Goal: Information Seeking & Learning: Learn about a topic

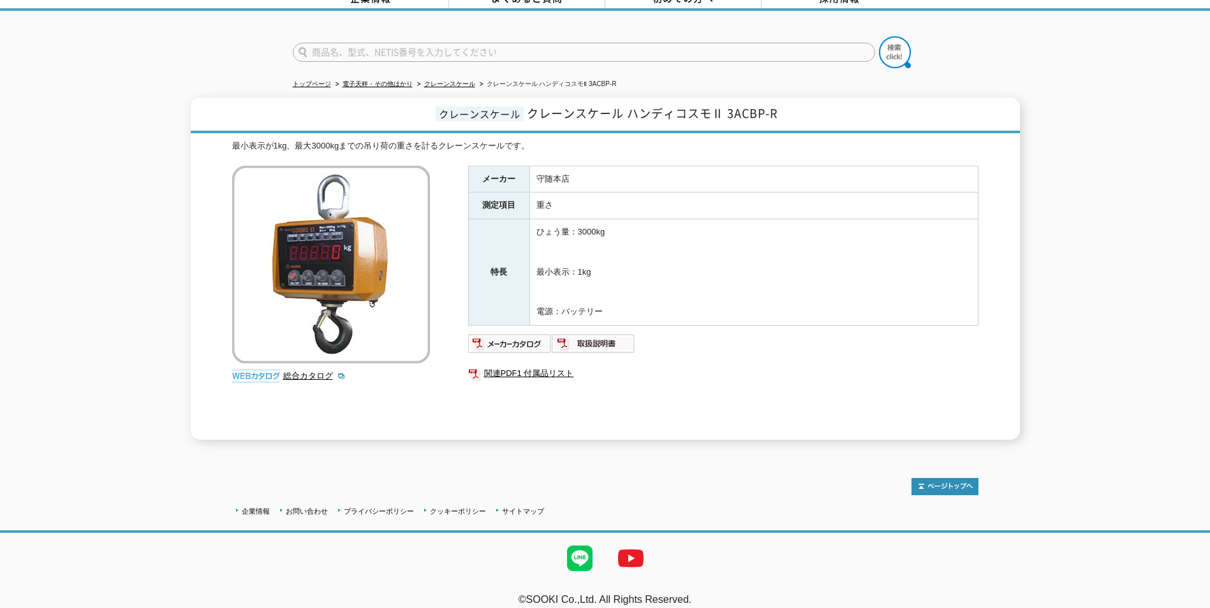
scroll to position [77, 0]
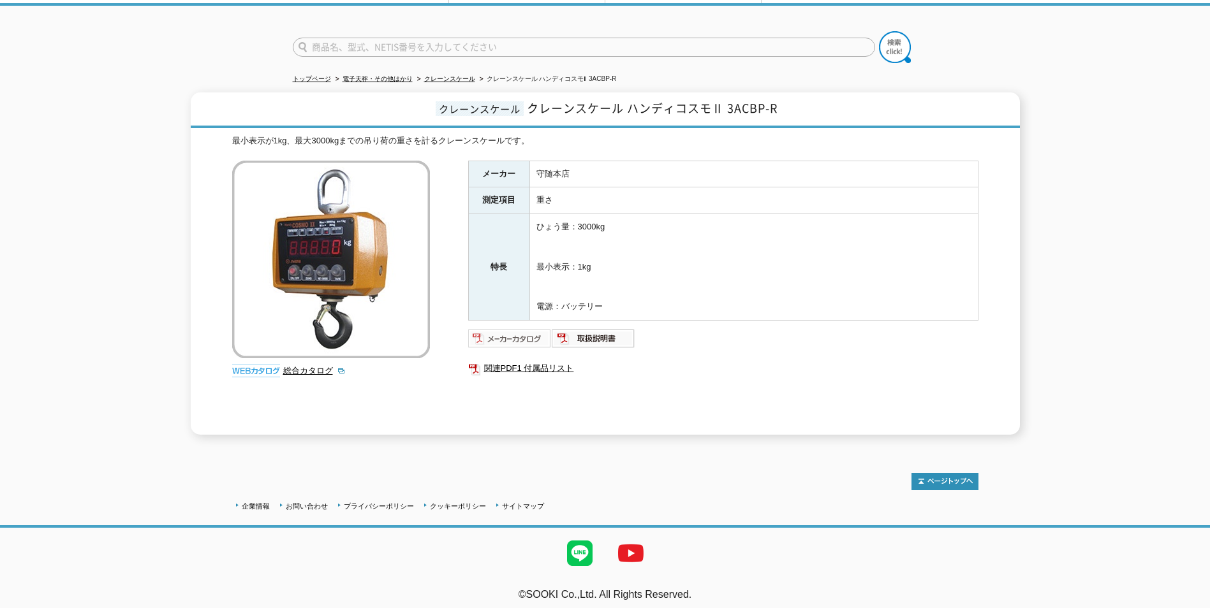
click at [508, 330] on img at bounding box center [510, 338] width 84 height 20
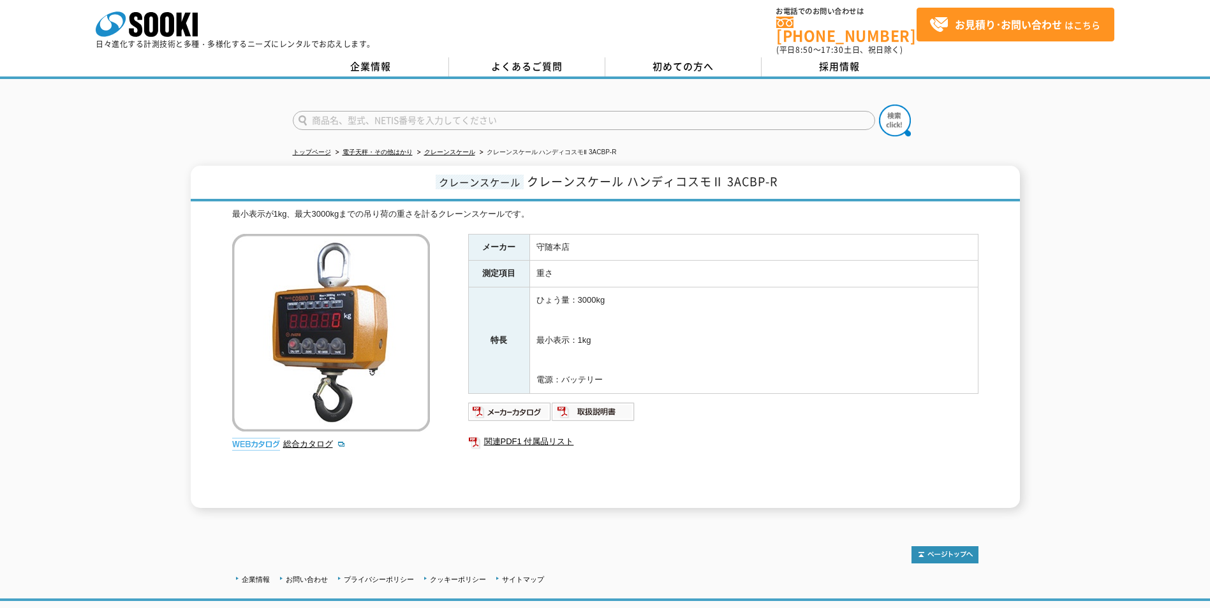
scroll to position [0, 0]
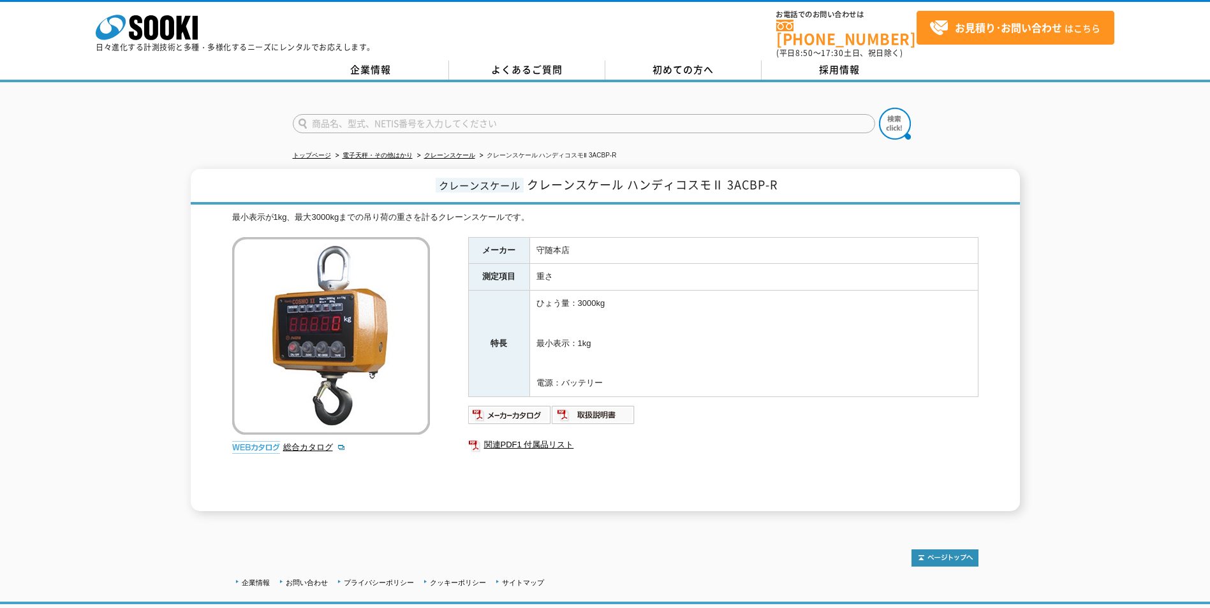
click at [316, 115] on input "text" at bounding box center [584, 123] width 582 height 19
type input "商品名、型式、NETIS番号を入力してください"
drag, startPoint x: 708, startPoint y: 177, endPoint x: 633, endPoint y: 184, distance: 75.6
click at [633, 184] on span "クレーンスケール ハンディコスモⅡ 3ACBP-R" at bounding box center [652, 184] width 251 height 17
copy span "ハンディコスモ"
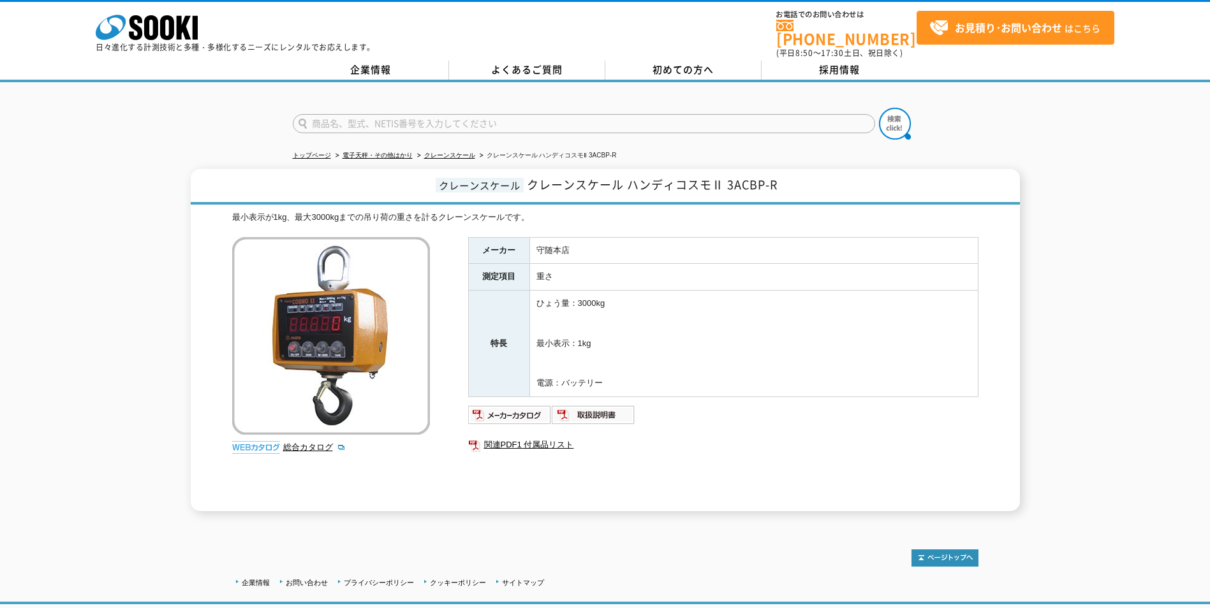
click at [379, 114] on input "text" at bounding box center [584, 123] width 582 height 19
paste input "ハンディコスモ"
type input "ハンディコスモ"
click at [413, 134] on div "ハンディコスモ" at bounding box center [413, 142] width 241 height 16
click at [885, 116] on img at bounding box center [895, 124] width 32 height 32
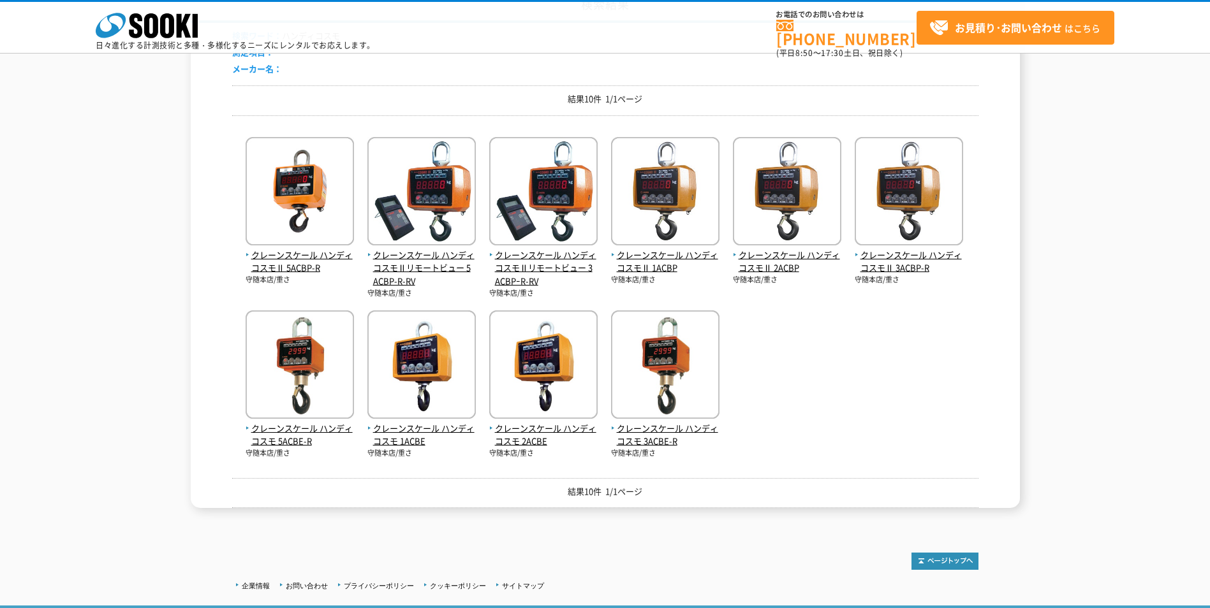
scroll to position [191, 0]
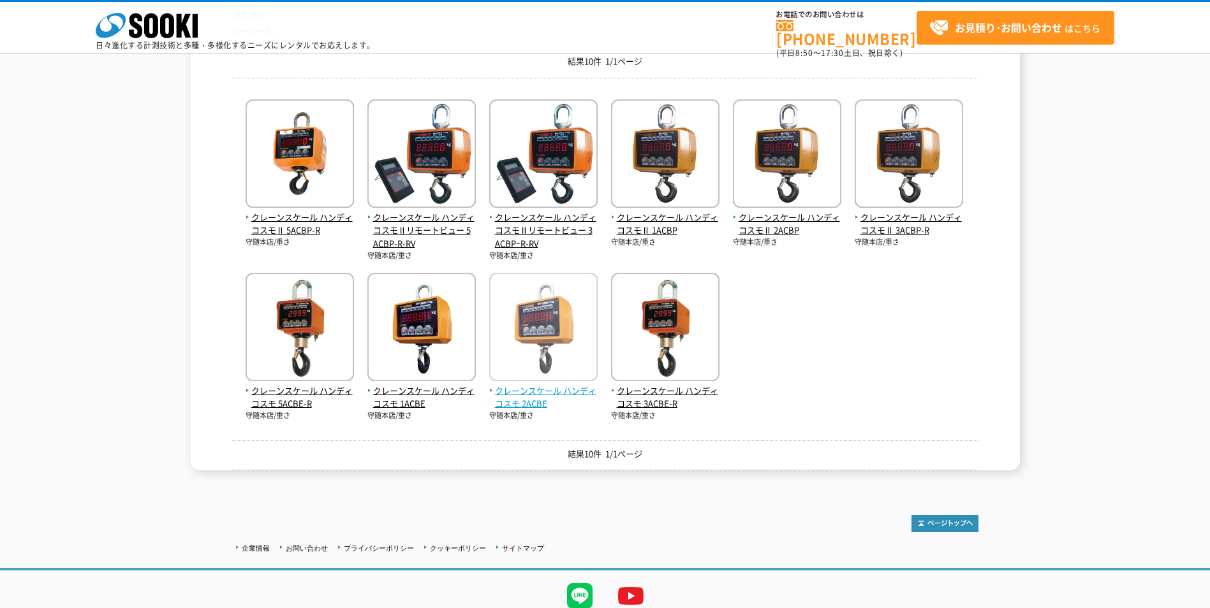
click at [529, 395] on span "クレーンスケール ハンディコスモ 2ACBE" at bounding box center [543, 398] width 108 height 27
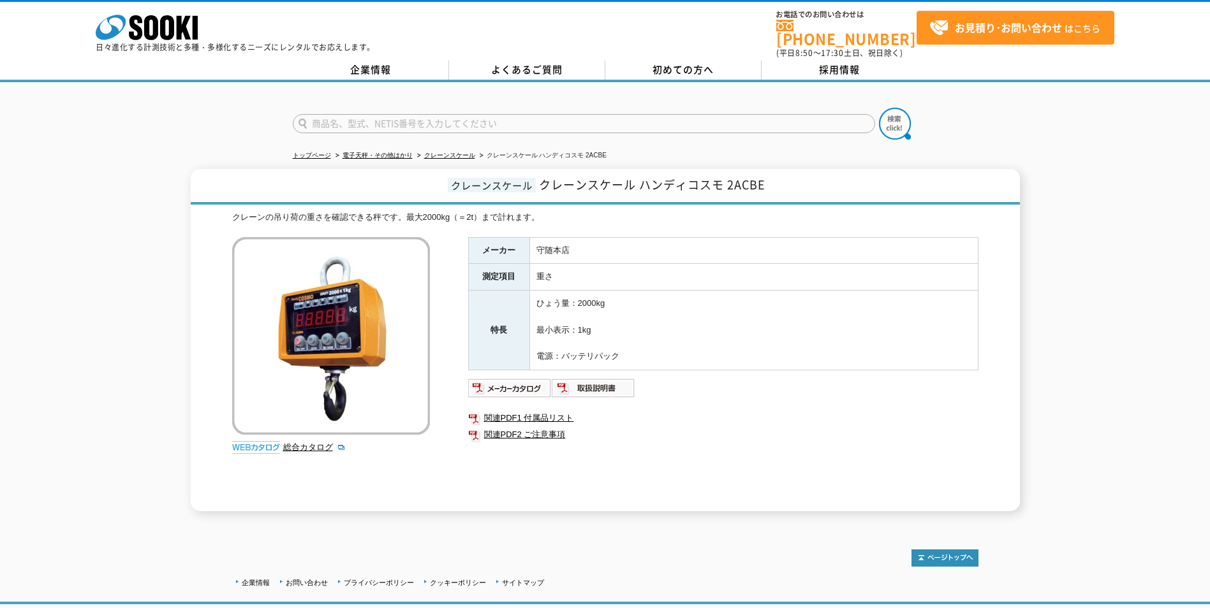
click at [321, 114] on input "text" at bounding box center [584, 123] width 582 height 19
type input "商品名、型式、NETIS番号を入力してください"
click at [768, 172] on h1 "クレーンスケール クレーンスケール ハンディコスモ 2ACBE" at bounding box center [605, 187] width 829 height 36
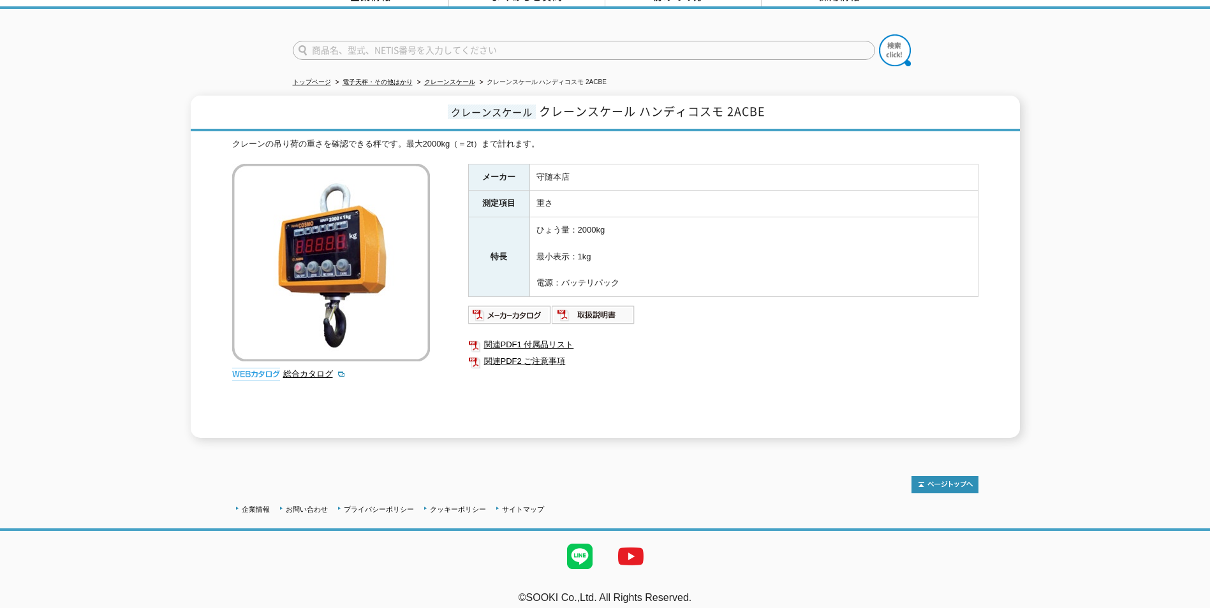
scroll to position [77, 0]
